Goal: Task Accomplishment & Management: Manage account settings

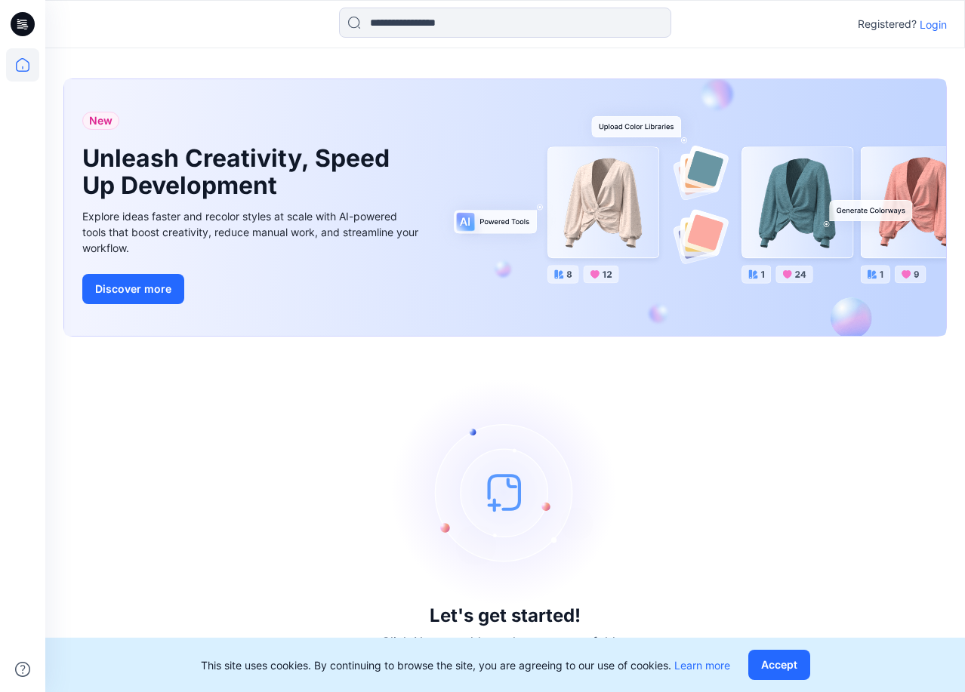
click at [389, 428] on div "Let's get started! Click New to add a style or create a folder." at bounding box center [504, 514] width 883 height 319
click at [919, 24] on p "Login" at bounding box center [932, 25] width 27 height 16
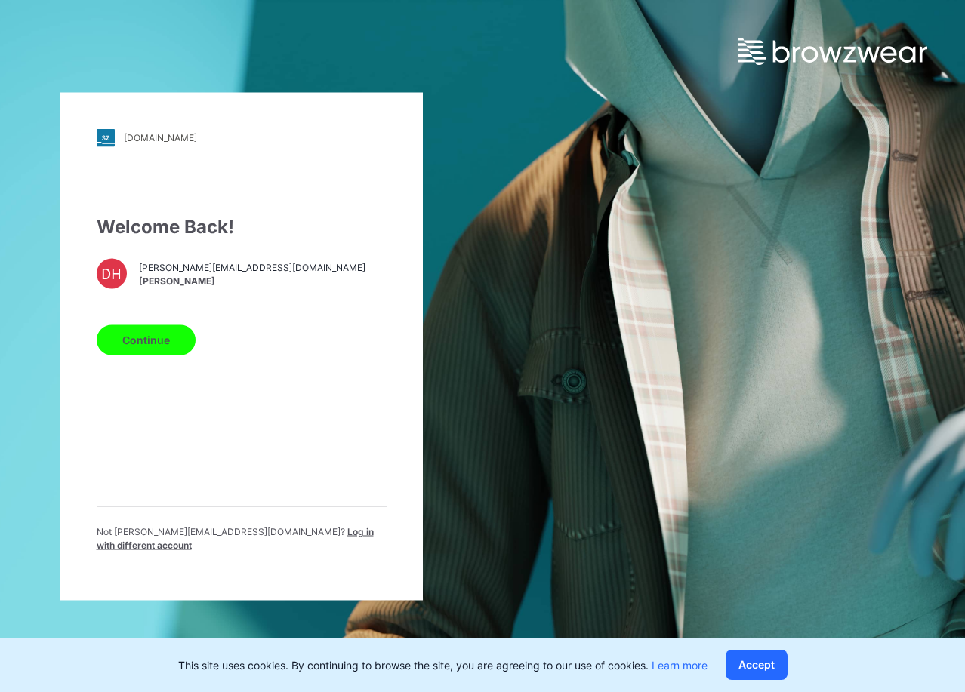
click at [155, 355] on button "Continue" at bounding box center [146, 340] width 99 height 30
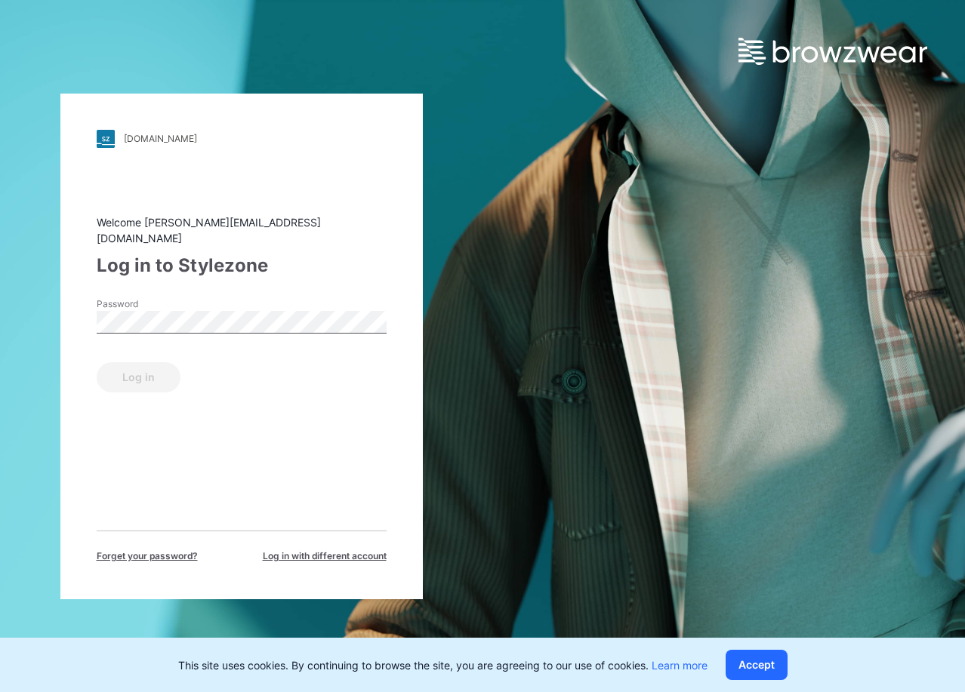
click at [190, 297] on label "Password" at bounding box center [150, 304] width 106 height 14
click at [614, 416] on div "[DOMAIN_NAME] Loading... Welcome [PERSON_NAME][EMAIL_ADDRESS][DOMAIN_NAME] Log …" at bounding box center [482, 346] width 965 height 692
click at [801, 68] on div "[DOMAIN_NAME] Loading... Welcome [PERSON_NAME][EMAIL_ADDRESS][DOMAIN_NAME] Log …" at bounding box center [482, 346] width 965 height 692
click at [852, 49] on img at bounding box center [832, 51] width 189 height 27
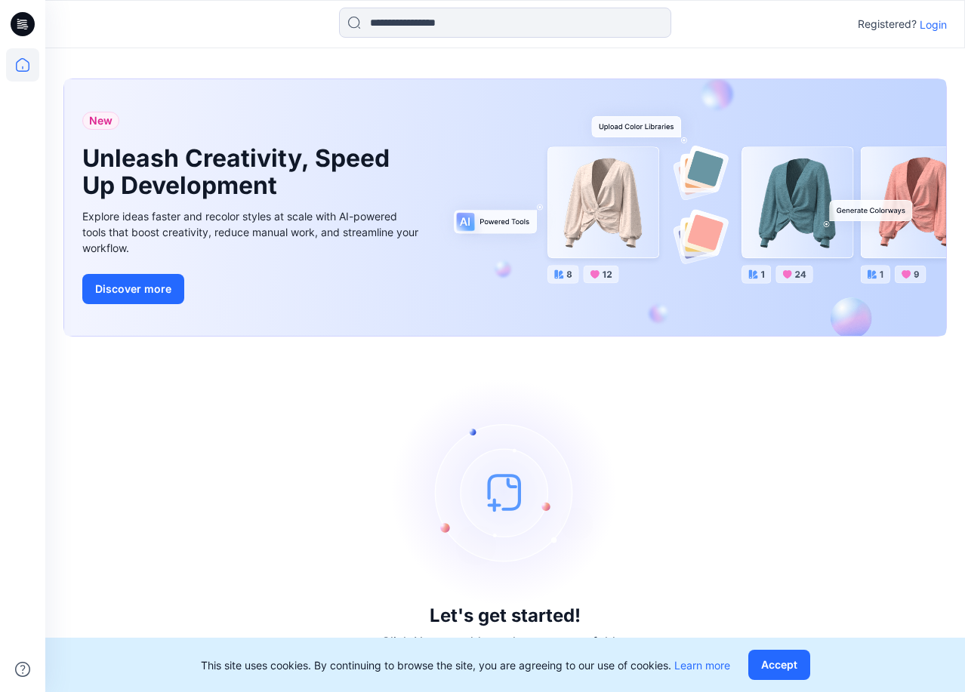
drag, startPoint x: 923, startPoint y: 27, endPoint x: 909, endPoint y: 34, distance: 15.9
click at [923, 27] on p "Login" at bounding box center [932, 25] width 27 height 16
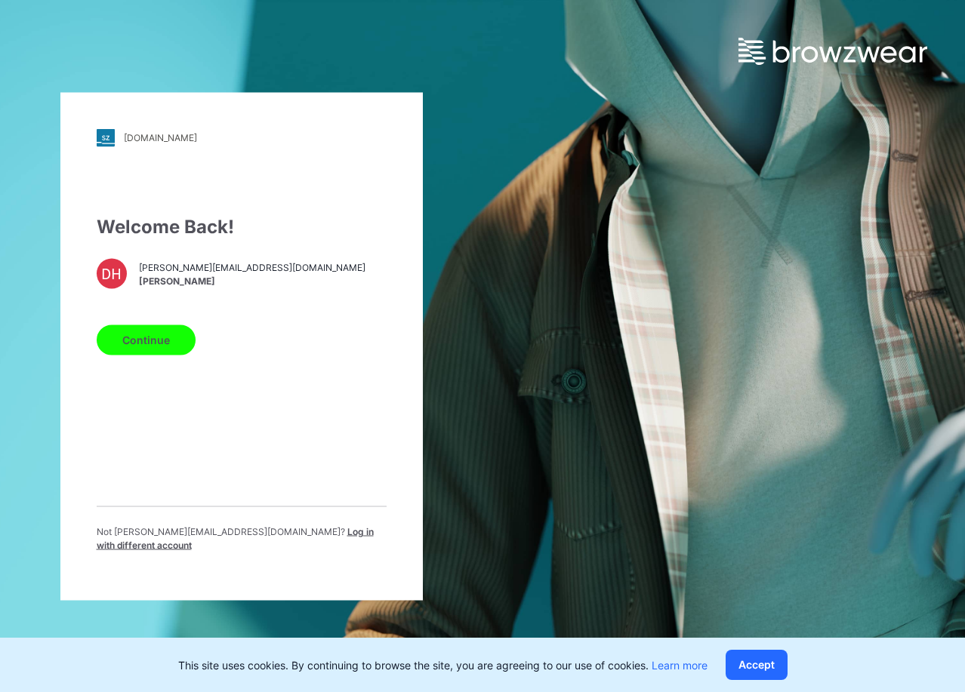
click at [278, 534] on span "Log in with different account" at bounding box center [235, 537] width 277 height 25
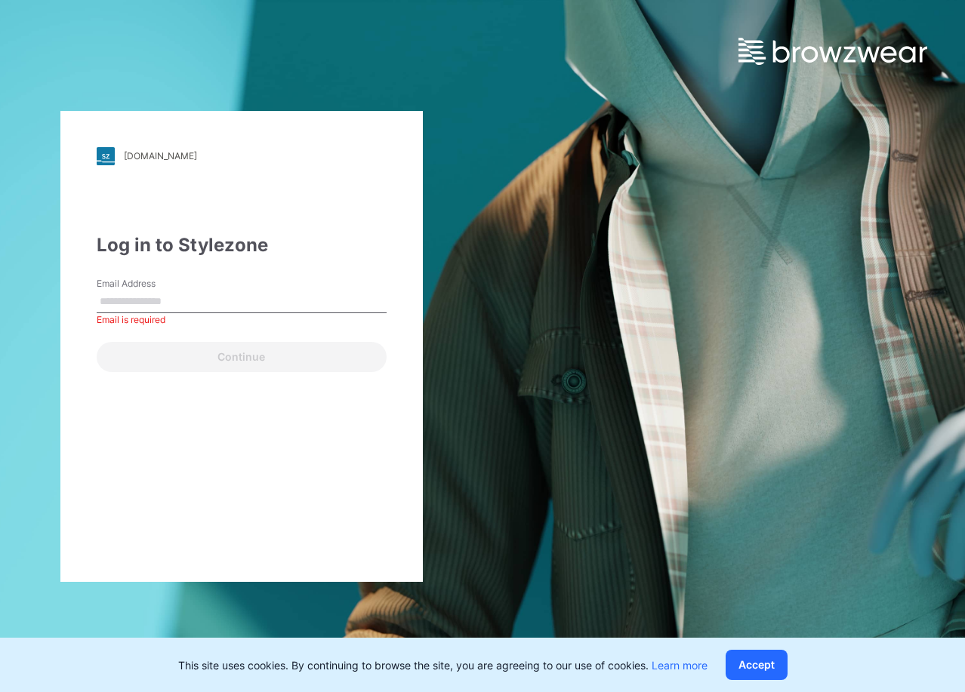
click at [149, 305] on input "Email Address" at bounding box center [242, 302] width 290 height 23
paste input "**********"
type input "**********"
click at [156, 294] on input "Email Address" at bounding box center [242, 302] width 290 height 23
paste input "**********"
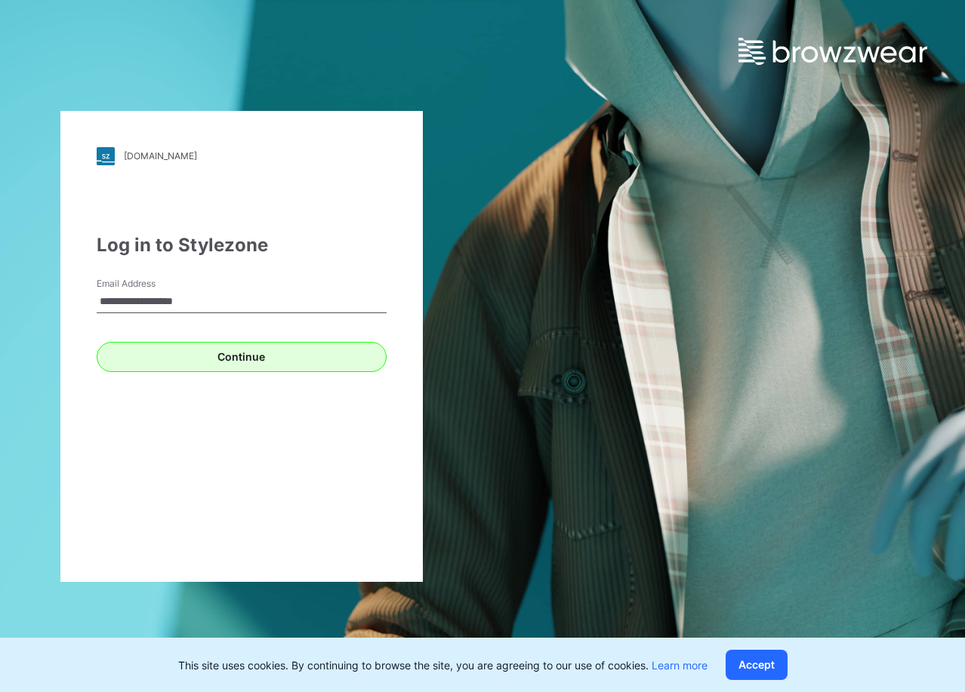
type input "**********"
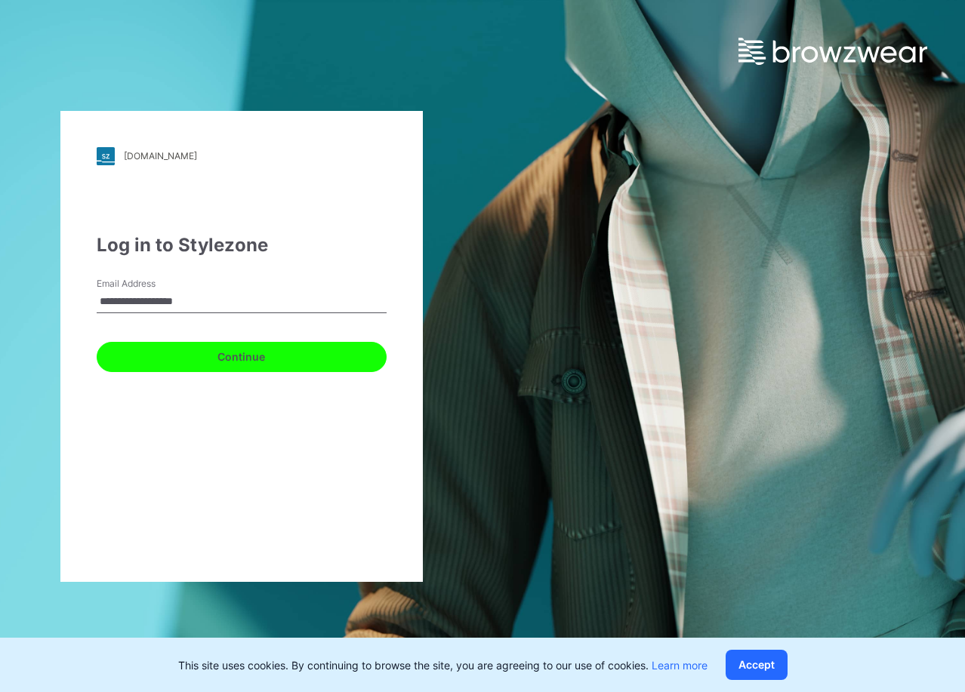
click at [125, 354] on button "Continue" at bounding box center [242, 357] width 290 height 30
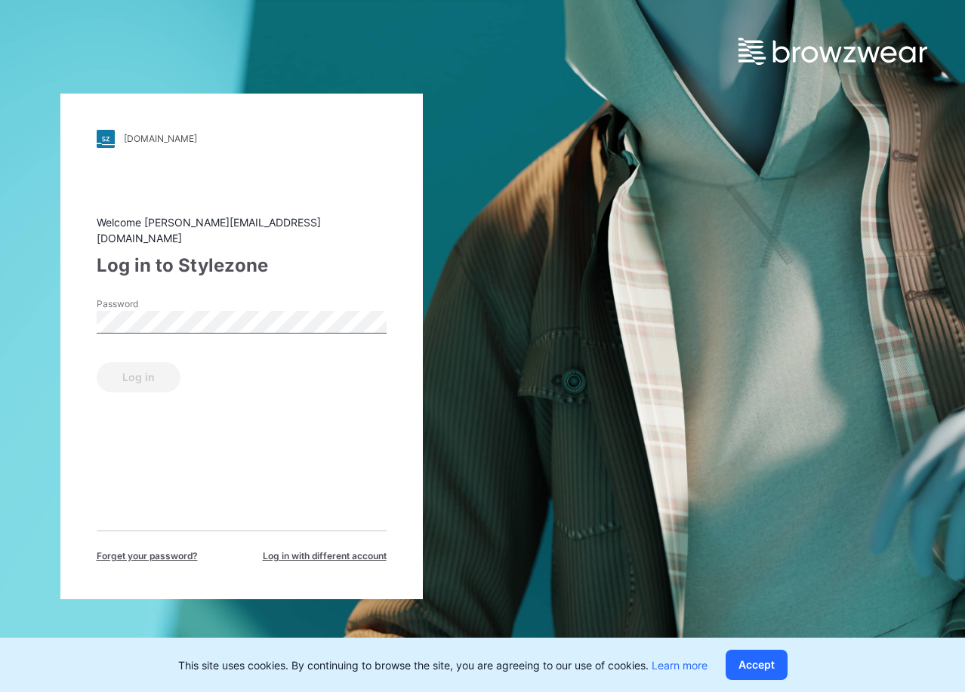
click at [239, 285] on div "Welcome daniel@daehan.co.id Log in to Stylezone Password Log in Forget your pas…" at bounding box center [242, 388] width 290 height 349
click at [155, 362] on button "Log in" at bounding box center [139, 377] width 84 height 30
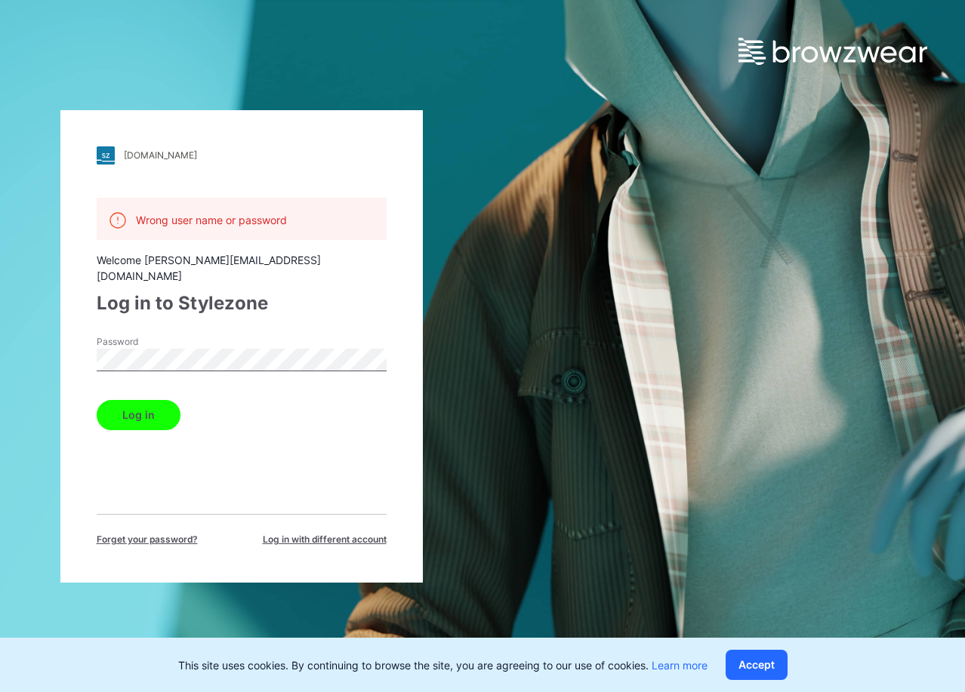
click at [0, 338] on html "walmart.stylezone.com Loading... Wrong user name or password Welcome daniel@dae…" at bounding box center [482, 346] width 965 height 692
click at [91, 337] on div "walmart.stylezone.com Loading... Wrong user name or password Welcome daniel@dae…" at bounding box center [241, 346] width 362 height 472
click at [115, 400] on button "Log in" at bounding box center [139, 415] width 84 height 30
click at [227, 435] on div "Wrong user name or password Welcome daniel@daehan.co.id Log in to Stylezone Pas…" at bounding box center [242, 372] width 290 height 349
drag, startPoint x: 266, startPoint y: 387, endPoint x: 244, endPoint y: 357, distance: 37.7
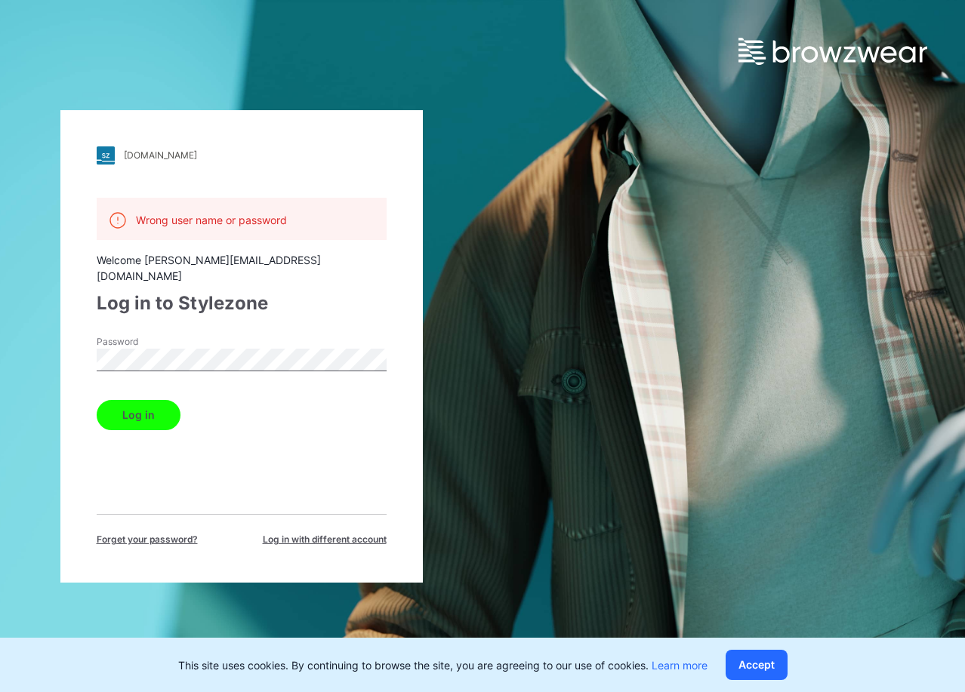
click at [266, 394] on div "Log in" at bounding box center [242, 412] width 290 height 36
click at [63, 350] on div "walmart.stylezone.com Loading... Wrong user name or password Welcome daniel@dae…" at bounding box center [241, 346] width 362 height 472
click at [128, 407] on button "Log in" at bounding box center [139, 415] width 84 height 30
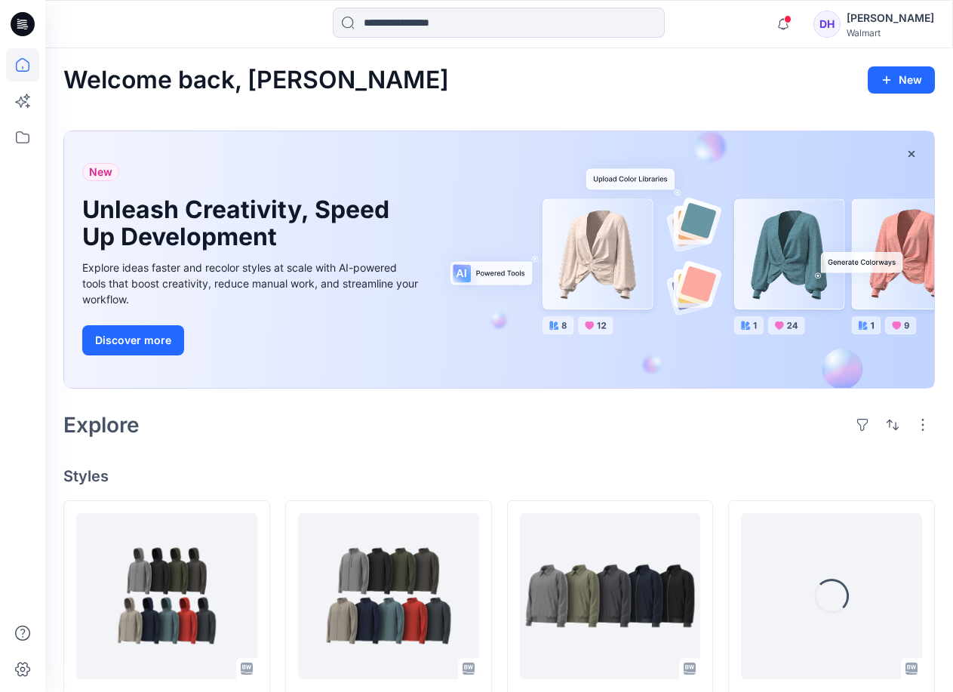
click at [497, 408] on div "Explore" at bounding box center [499, 425] width 872 height 36
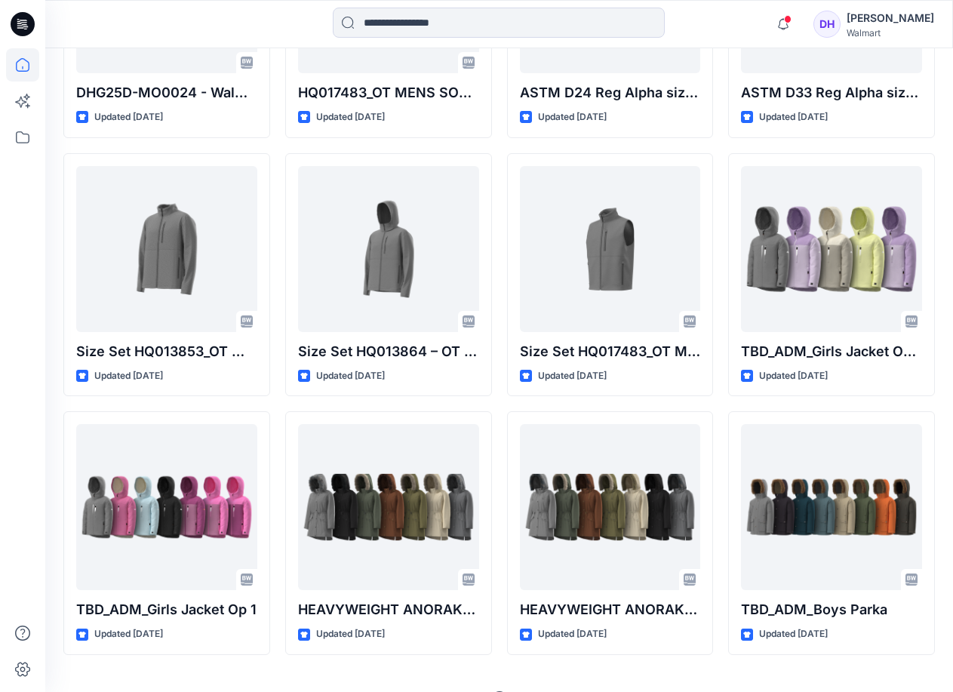
scroll to position [1396, 0]
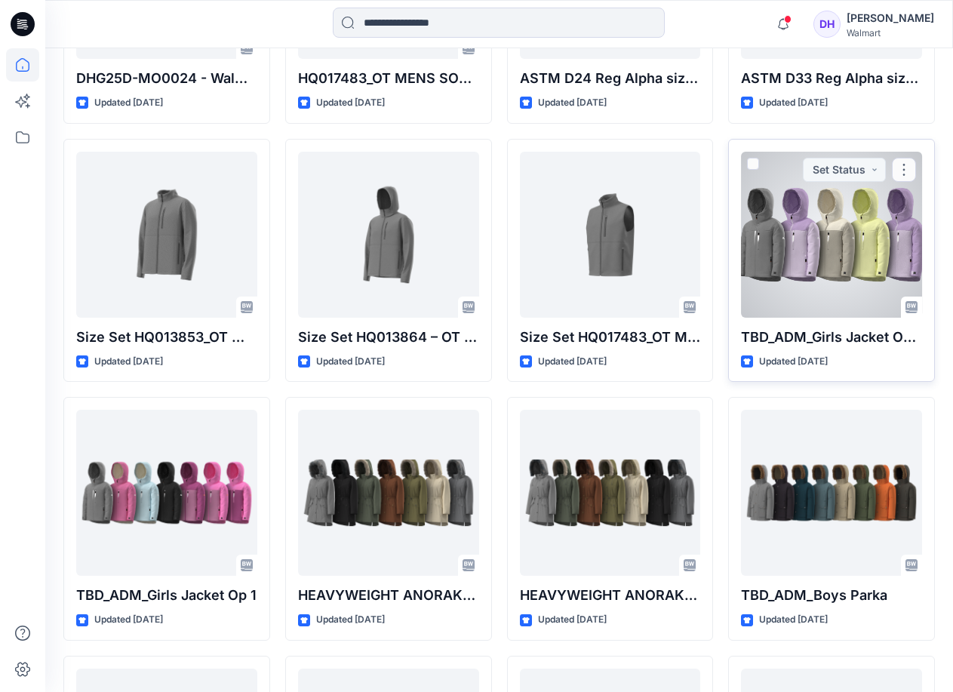
click at [805, 255] on div at bounding box center [831, 235] width 181 height 166
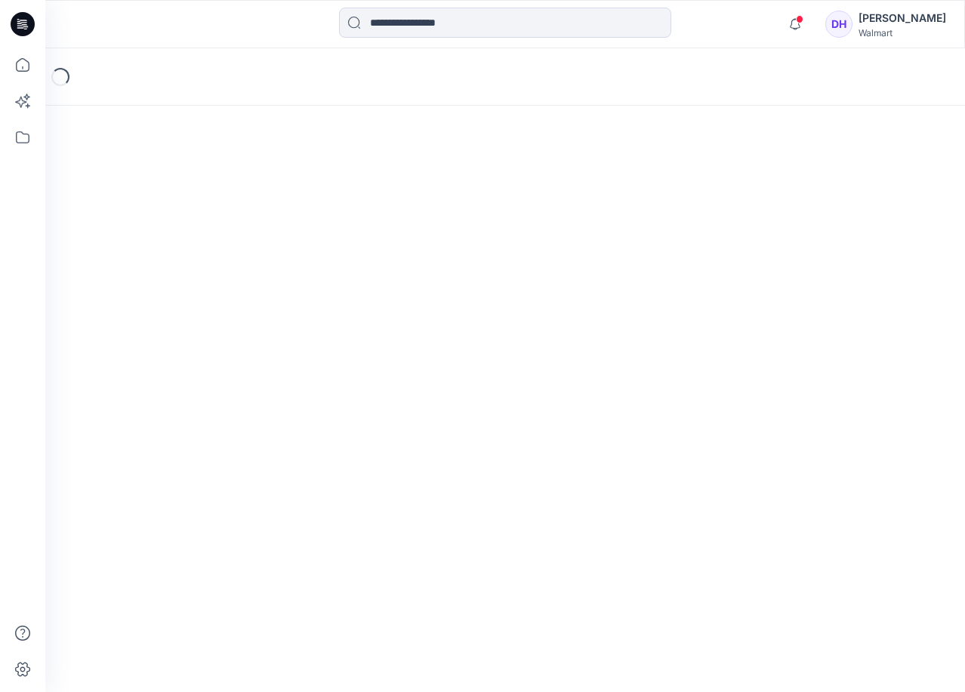
click at [805, 255] on div "Loading..." at bounding box center [504, 370] width 919 height 644
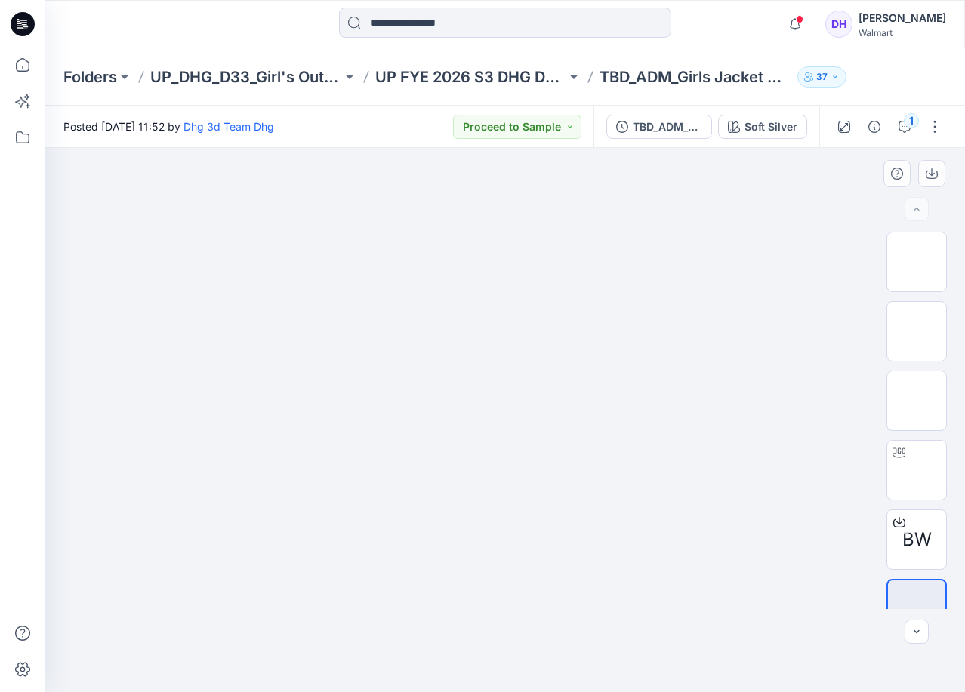
click at [617, 194] on img at bounding box center [505, 194] width 755 height 0
click at [695, 194] on img at bounding box center [505, 194] width 755 height 0
